Goal: Check status: Check status

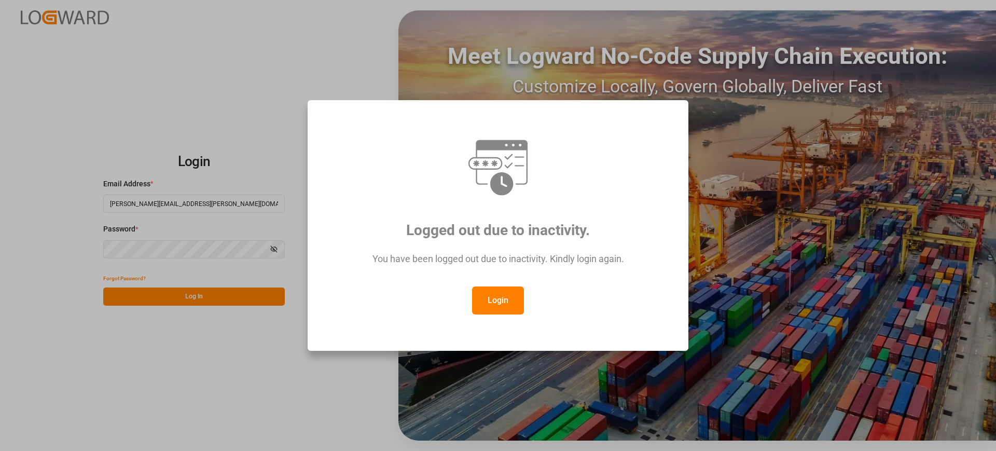
click at [512, 292] on button "Login" at bounding box center [498, 300] width 52 height 28
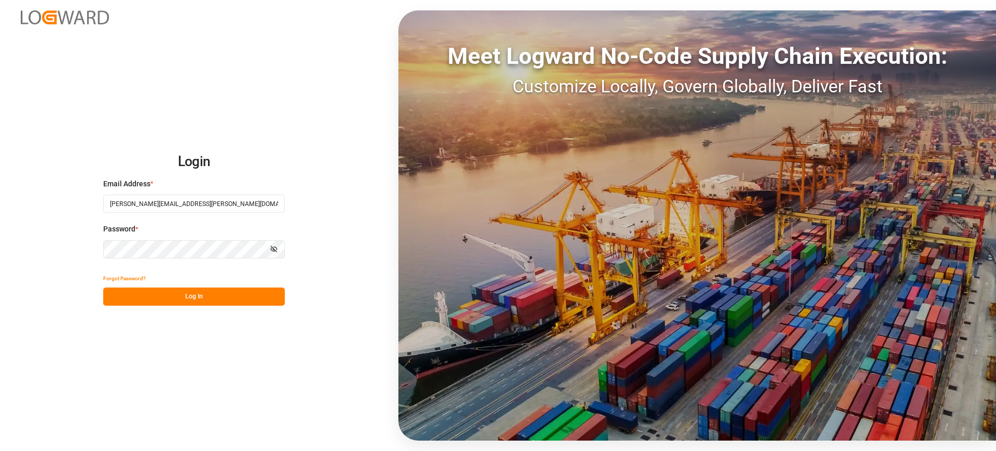
click at [254, 298] on button "Log In" at bounding box center [194, 297] width 182 height 18
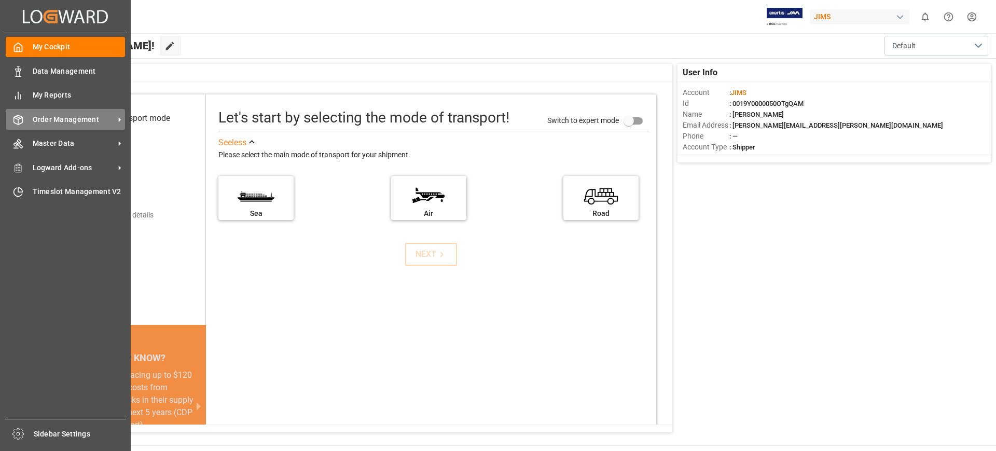
click at [52, 110] on div "Order Management Order Management" at bounding box center [65, 119] width 119 height 20
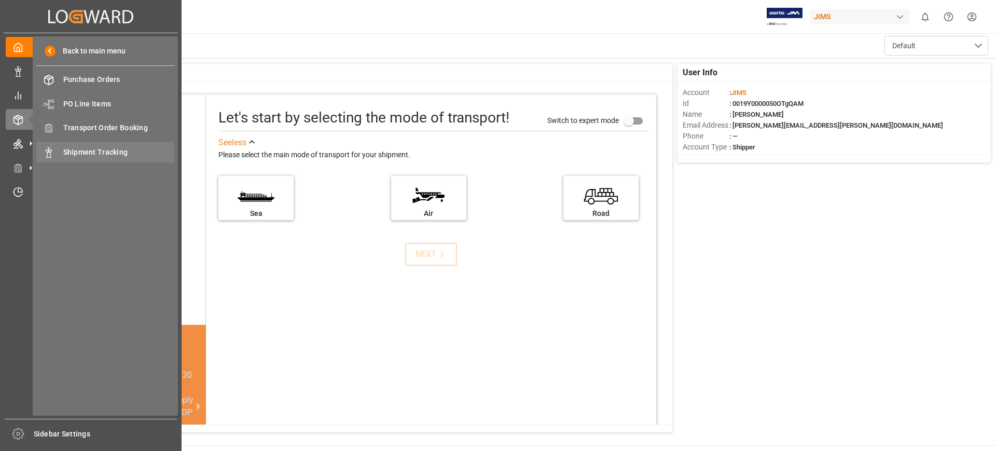
click at [100, 154] on span "Shipment Tracking" at bounding box center [119, 152] width 112 height 11
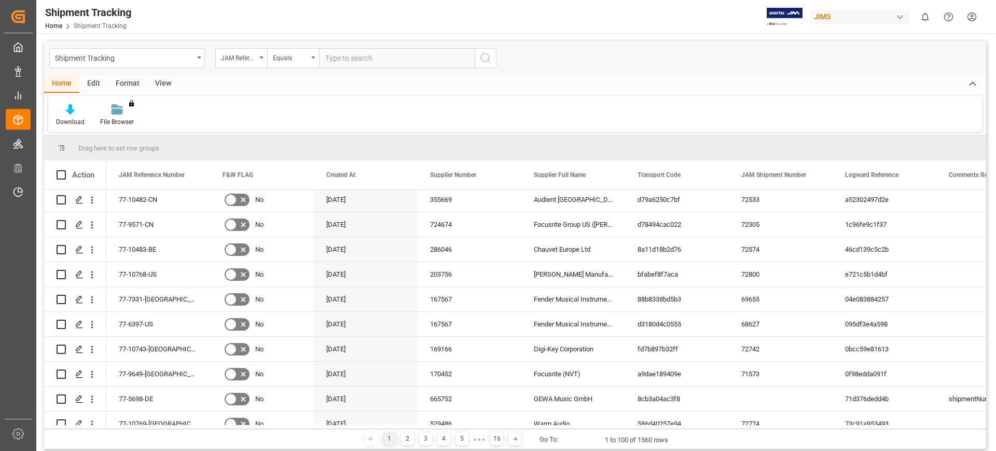
scroll to position [519, 0]
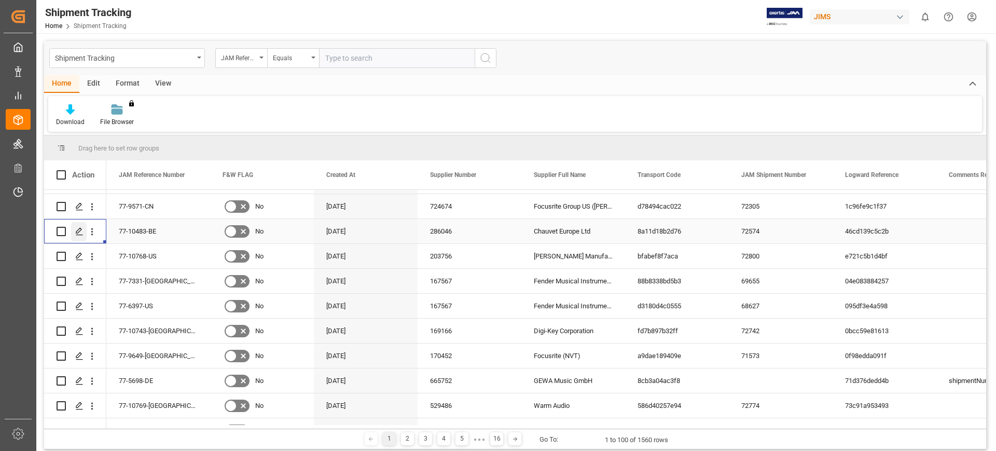
click at [77, 231] on polygon "Press SPACE to select this row." at bounding box center [78, 230] width 5 height 5
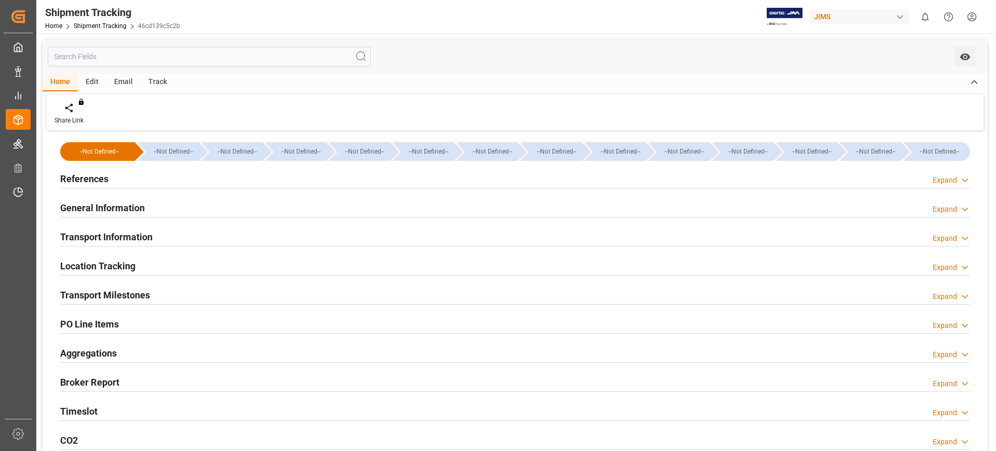
click at [104, 211] on h2 "General Information" at bounding box center [102, 208] width 85 height 14
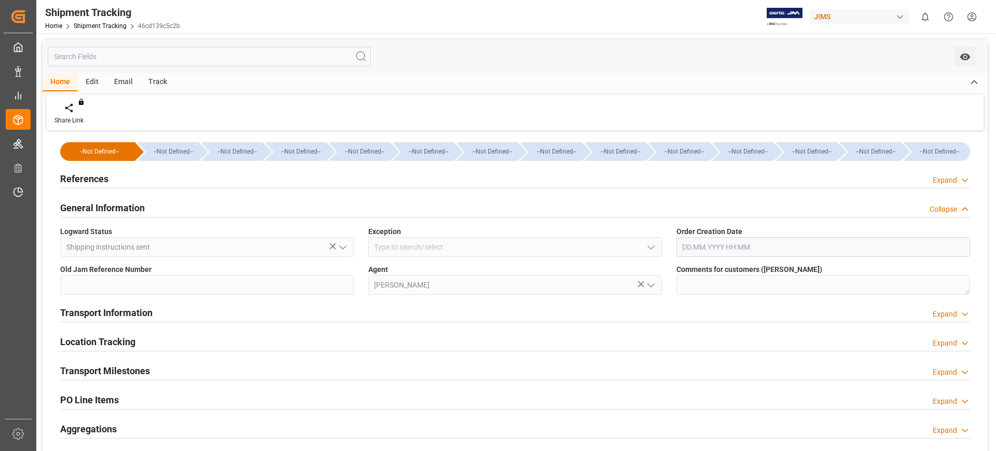
click at [104, 272] on span "Old Jam Reference Number" at bounding box center [105, 269] width 91 height 11
click at [97, 208] on h2 "General Information" at bounding box center [102, 208] width 85 height 14
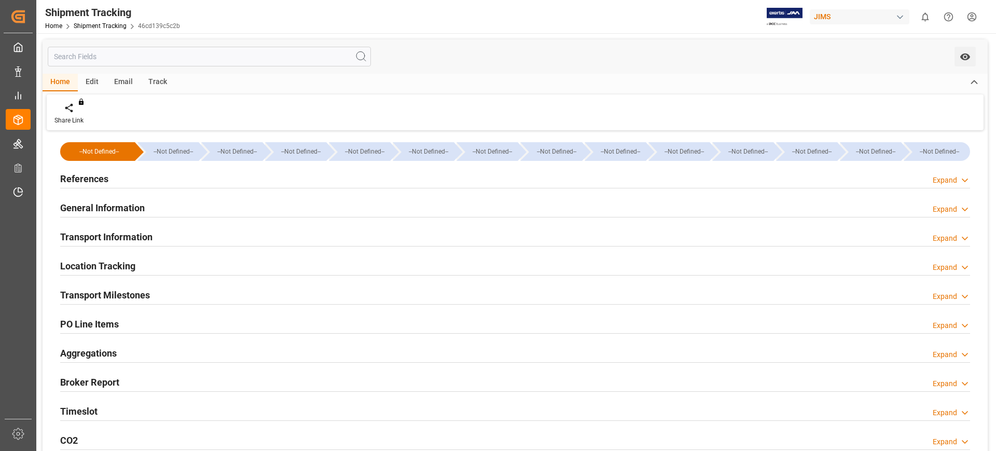
click at [97, 240] on h2 "Transport Information" at bounding box center [106, 237] width 92 height 14
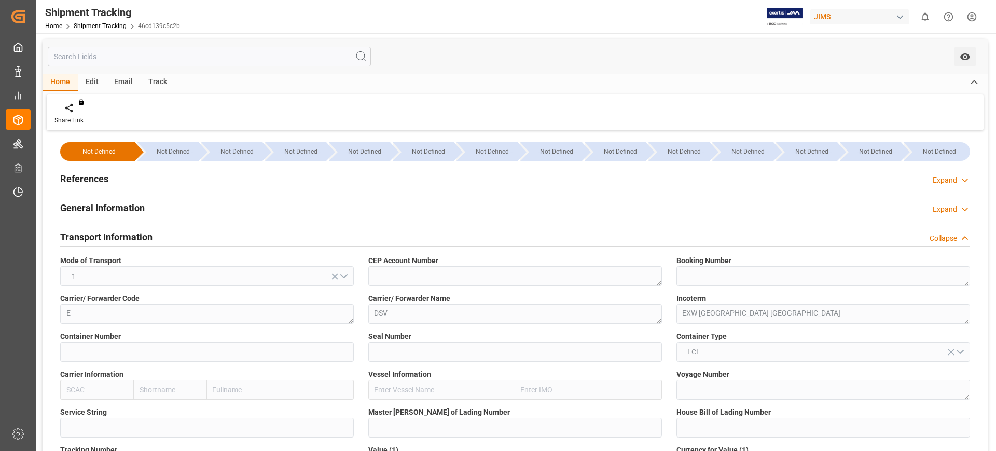
click at [97, 240] on h2 "Transport Information" at bounding box center [106, 237] width 92 height 14
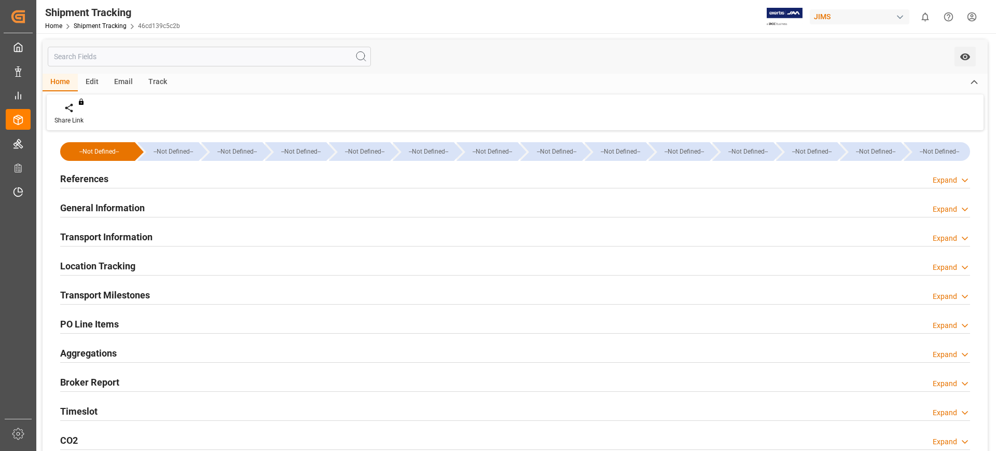
click at [89, 290] on h2 "Transport Milestones" at bounding box center [105, 295] width 90 height 14
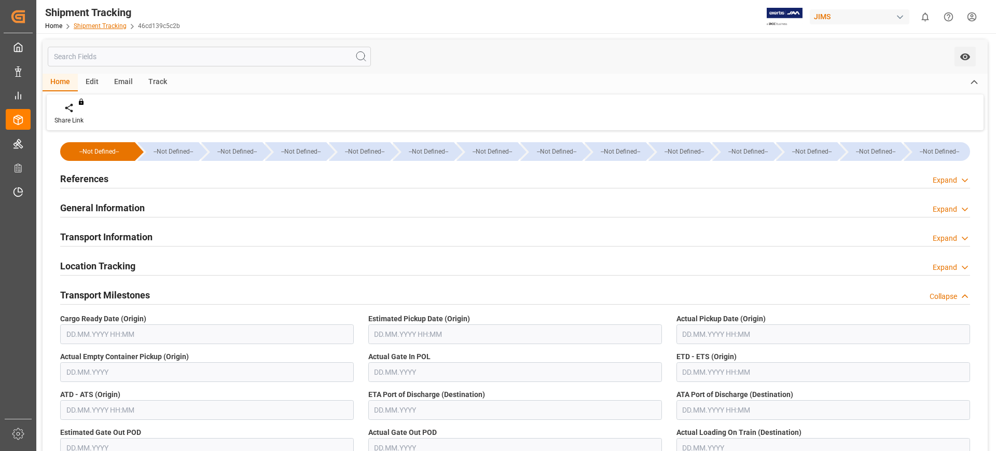
click at [92, 25] on link "Shipment Tracking" at bounding box center [100, 25] width 53 height 7
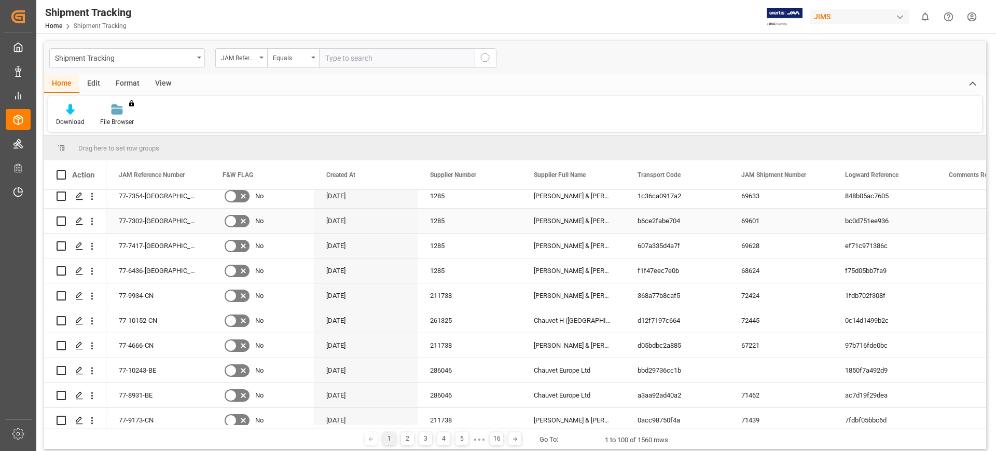
scroll to position [843, 0]
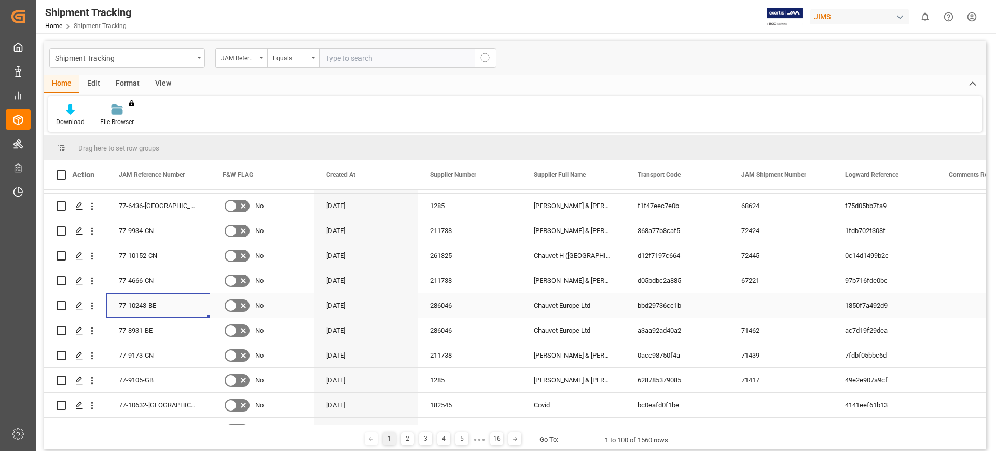
click at [127, 307] on div "77-10243-BE" at bounding box center [158, 305] width 104 height 24
click at [75, 305] on div "Press SPACE to select this row." at bounding box center [79, 305] width 16 height 19
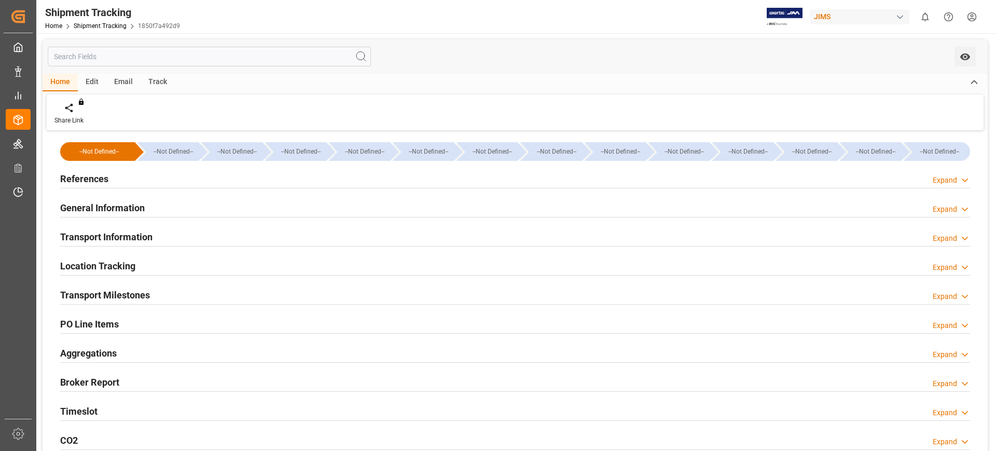
type input "9253727"
click at [130, 241] on h2 "Transport Information" at bounding box center [106, 237] width 92 height 14
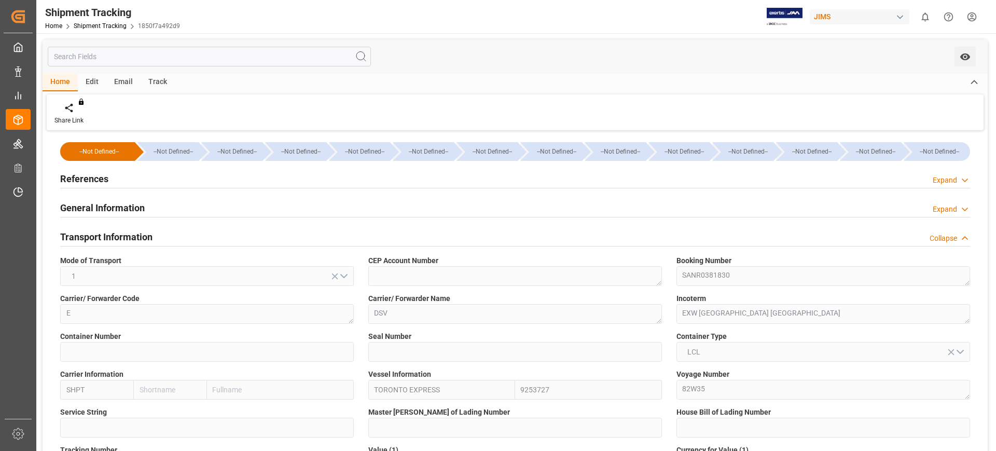
click at [130, 241] on h2 "Transport Information" at bounding box center [106, 237] width 92 height 14
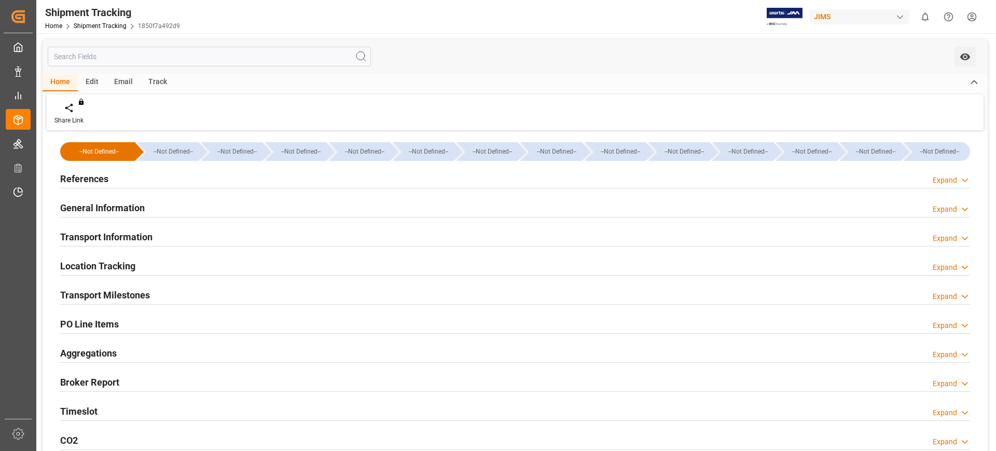
click at [121, 285] on div "Transport Milestones" at bounding box center [105, 294] width 90 height 20
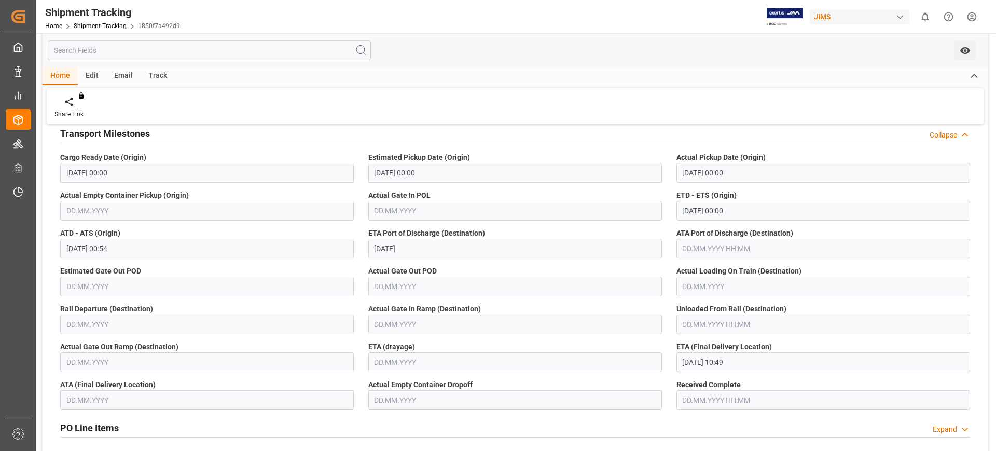
scroll to position [65, 0]
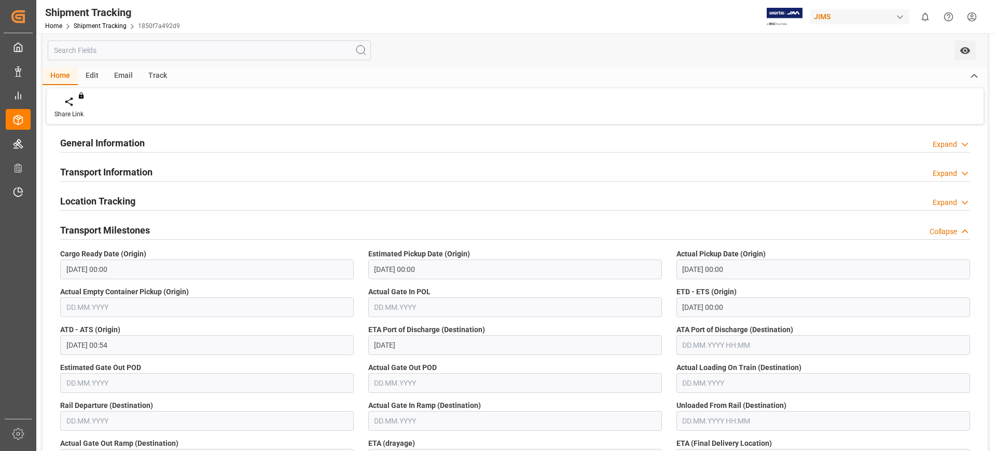
click at [114, 233] on h2 "Transport Milestones" at bounding box center [105, 230] width 90 height 14
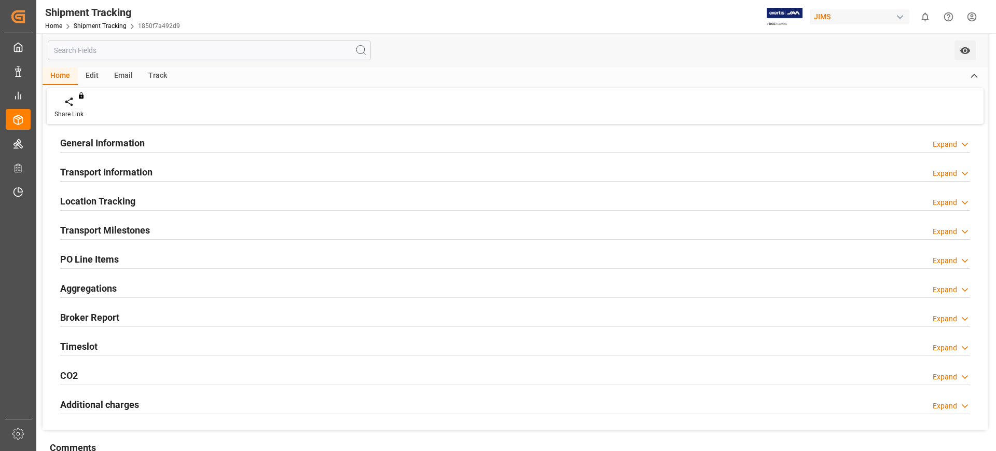
click at [126, 347] on div "Timeslot Expand" at bounding box center [515, 346] width 910 height 20
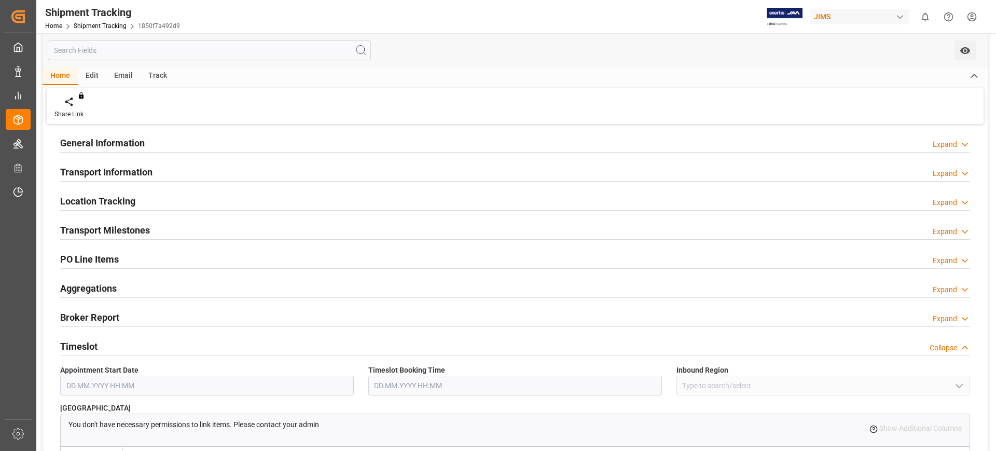
click at [126, 347] on div "Timeslot Collapse" at bounding box center [515, 346] width 910 height 20
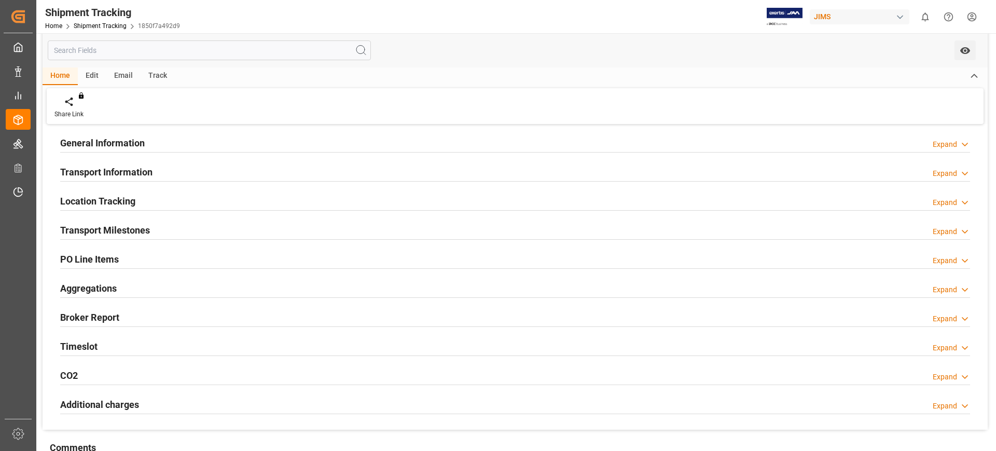
click at [110, 196] on h2 "Location Tracking" at bounding box center [97, 201] width 75 height 14
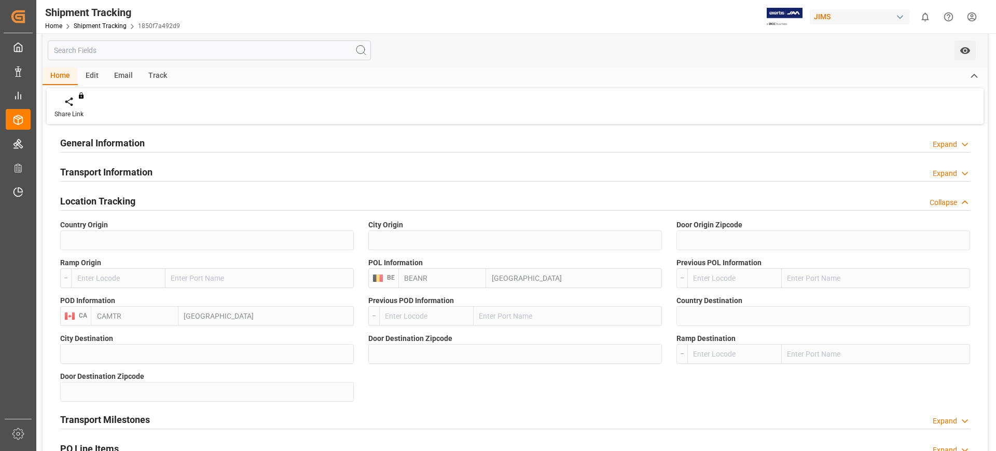
click at [110, 196] on h2 "Location Tracking" at bounding box center [97, 201] width 75 height 14
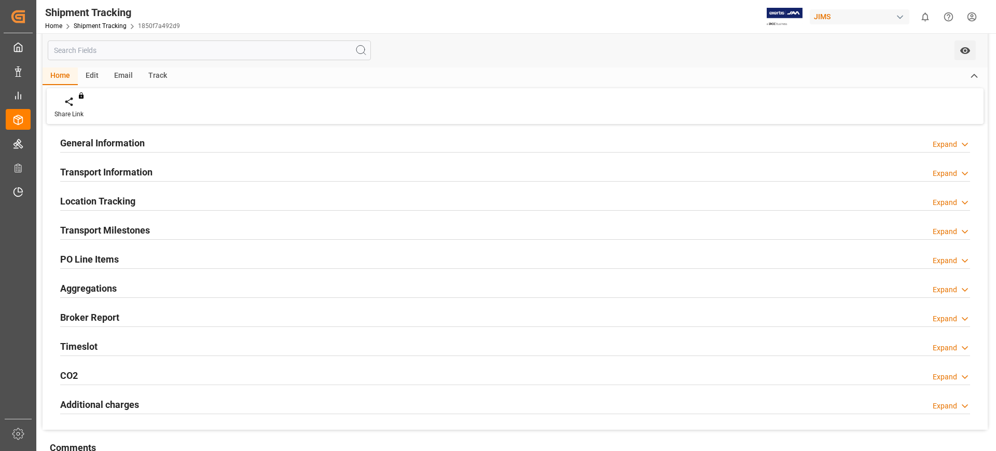
click at [119, 172] on h2 "Transport Information" at bounding box center [106, 172] width 92 height 14
